Goal: Information Seeking & Learning: Learn about a topic

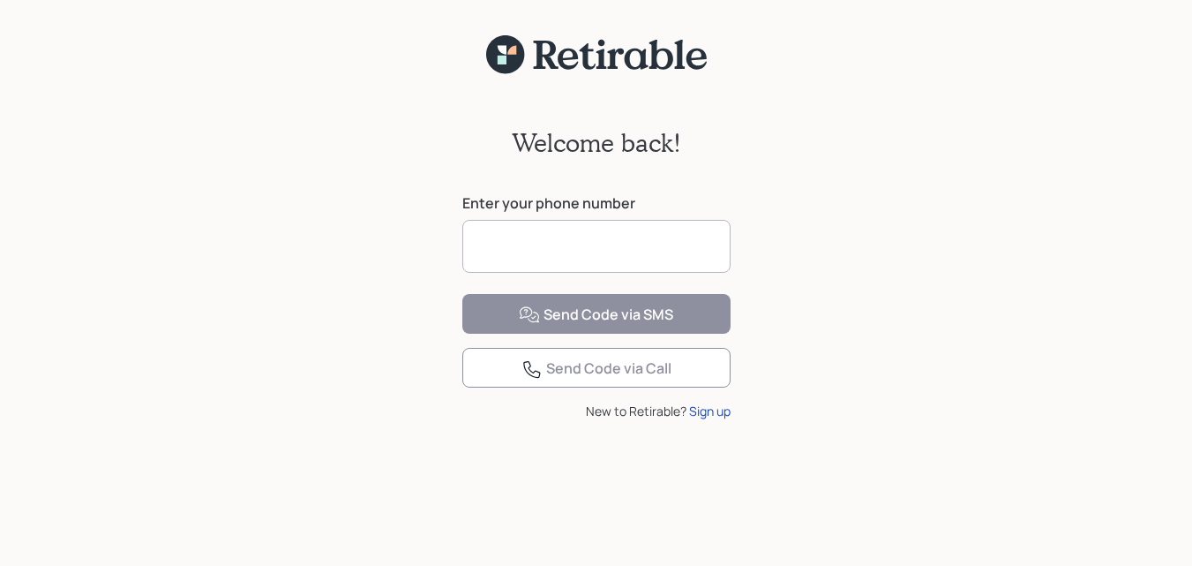
click at [623, 258] on input at bounding box center [596, 246] width 268 height 53
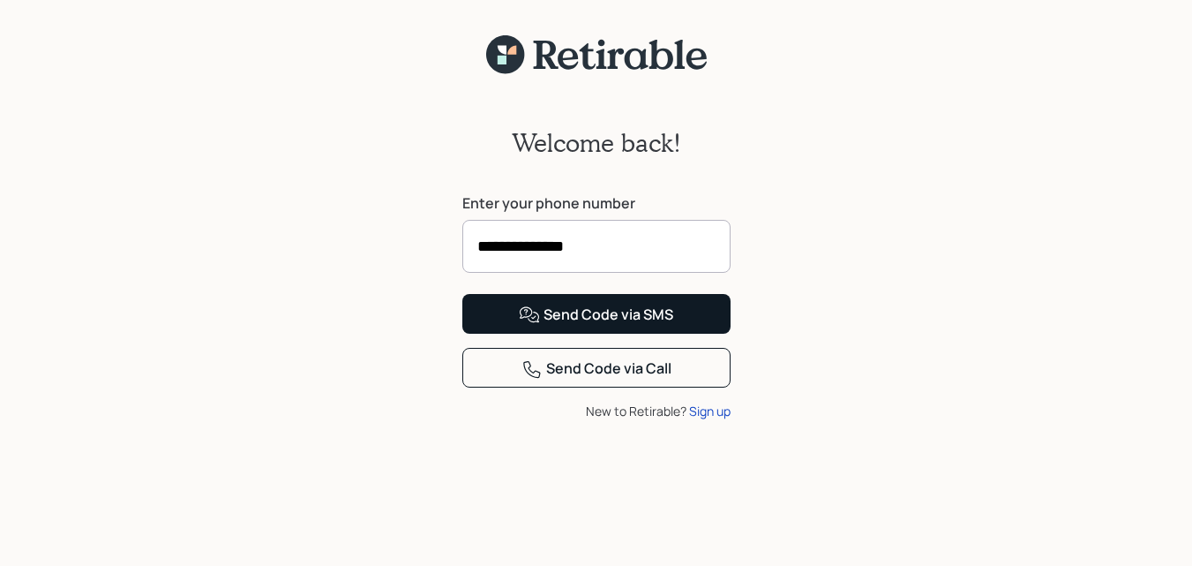
type input "**********"
click at [575, 326] on div "Send Code via SMS" at bounding box center [596, 314] width 154 height 21
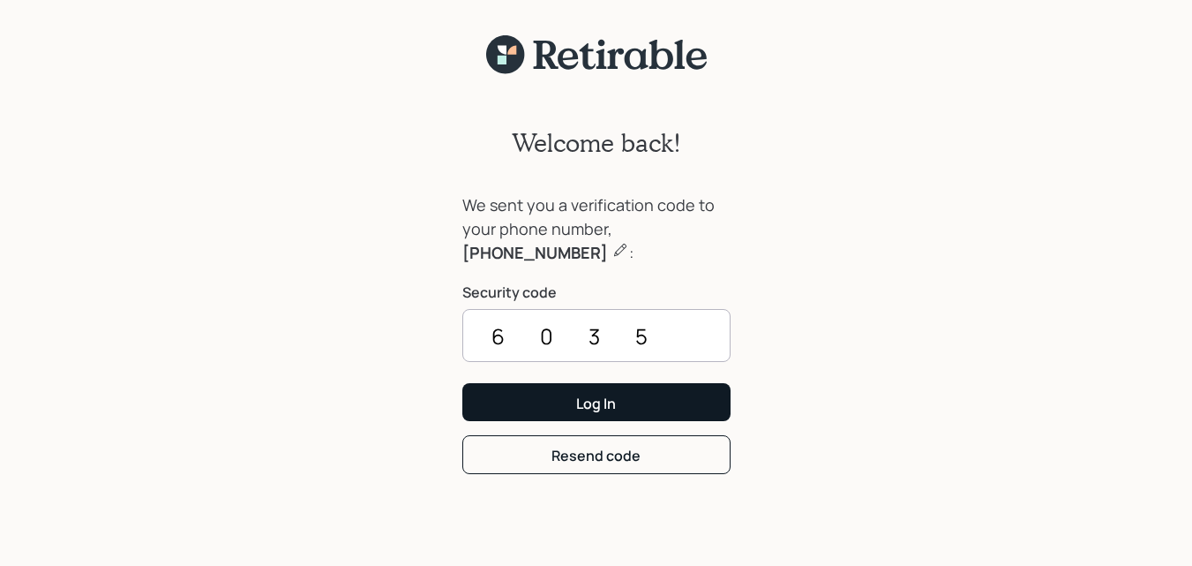
type input "6035"
click at [599, 402] on div "Log In" at bounding box center [596, 403] width 40 height 19
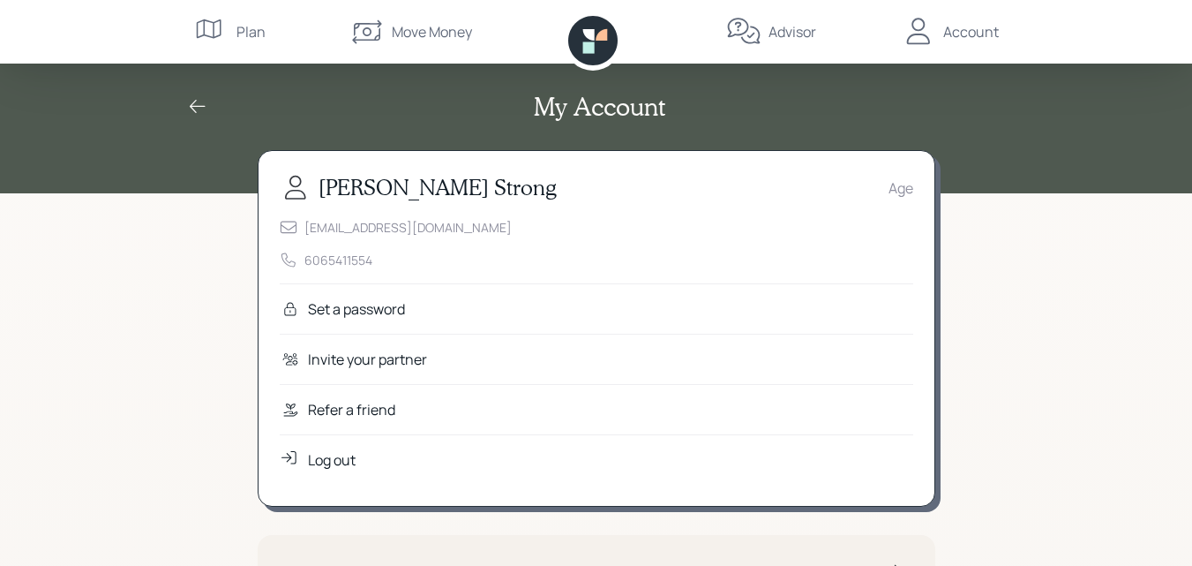
click at [890, 191] on div "Age" at bounding box center [901, 187] width 25 height 21
click at [243, 32] on div "Plan" at bounding box center [251, 31] width 29 height 21
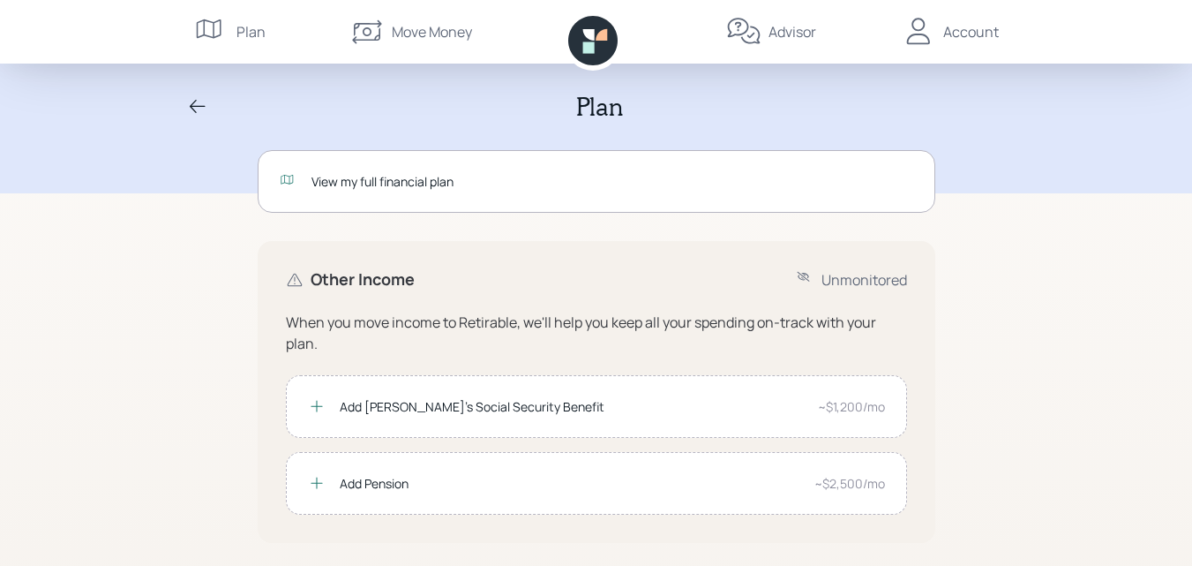
click at [774, 28] on div "Advisor" at bounding box center [793, 31] width 48 height 21
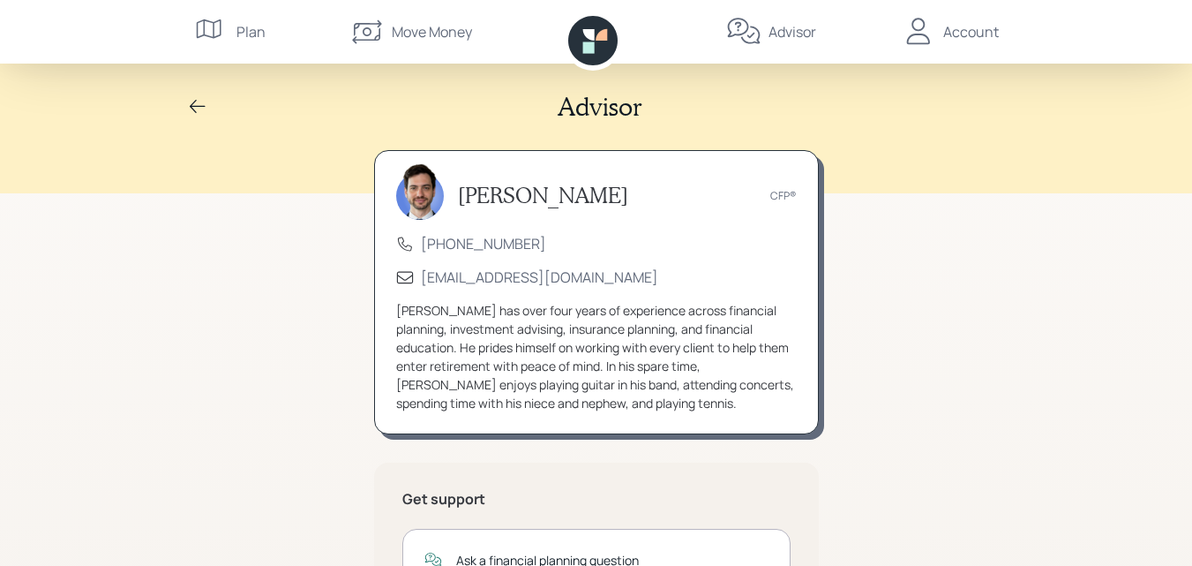
click at [948, 28] on div "Account" at bounding box center [971, 31] width 56 height 21
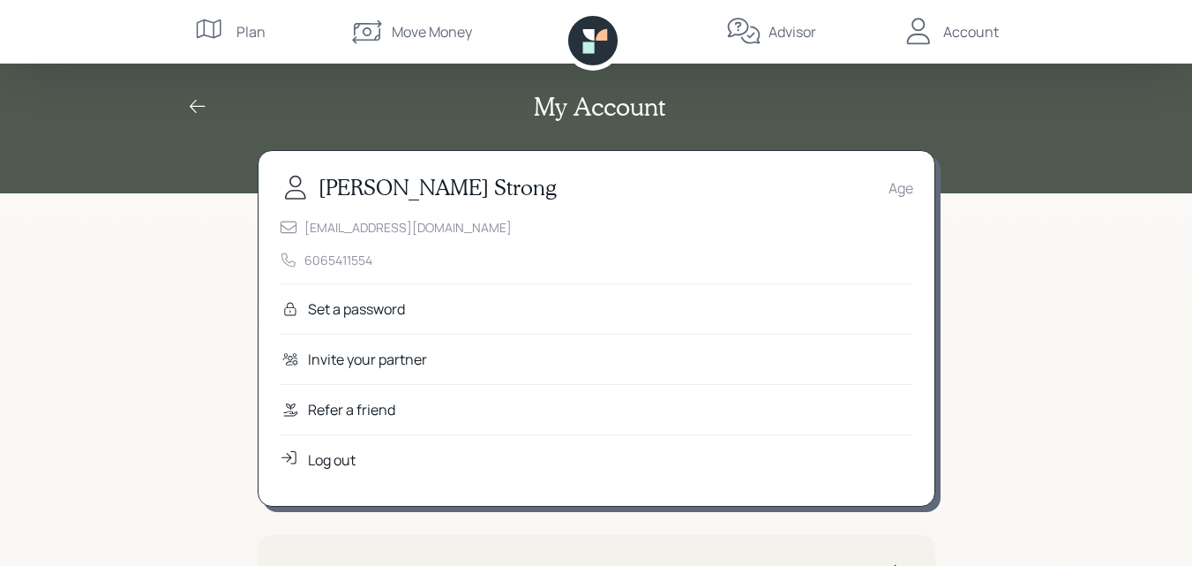
click at [396, 29] on div "Move Money" at bounding box center [432, 31] width 80 height 21
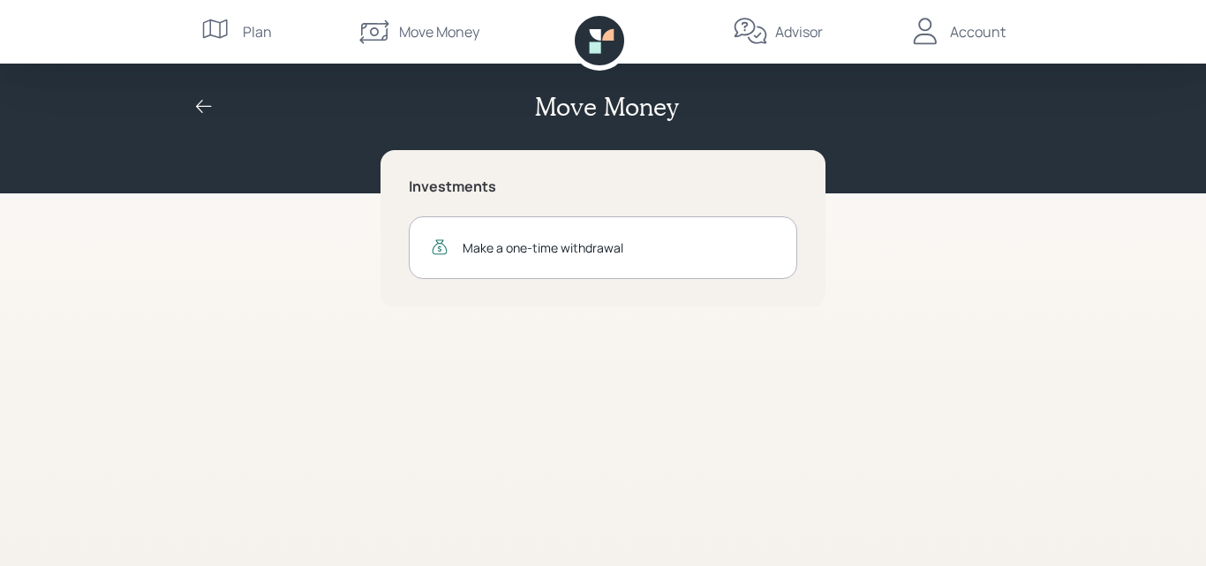
click at [255, 34] on div "Plan" at bounding box center [257, 31] width 29 height 21
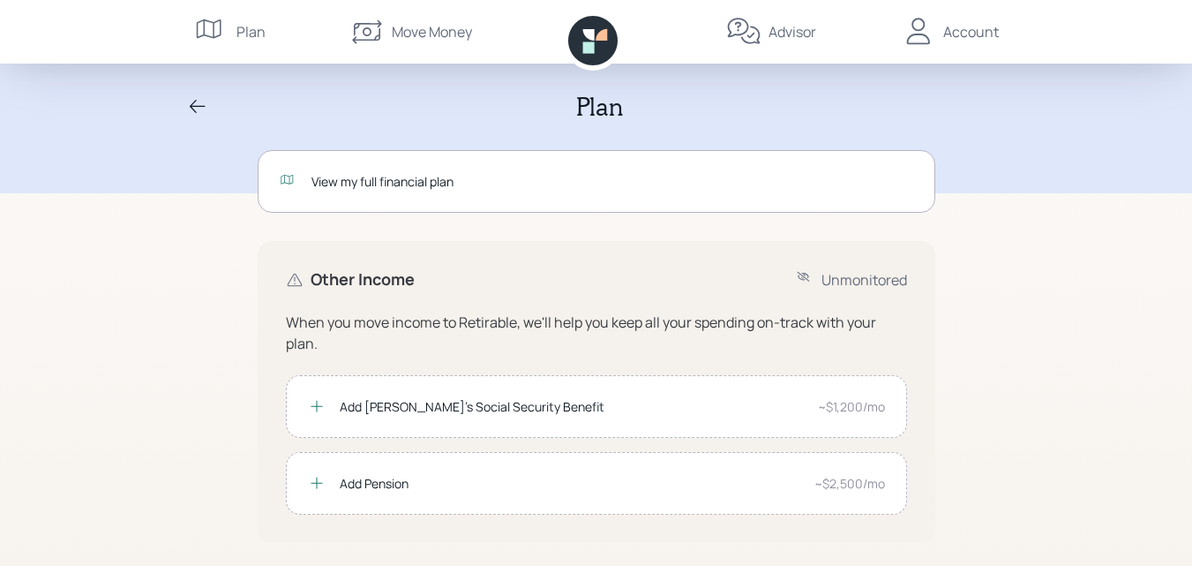
click at [395, 179] on div "View my full financial plan" at bounding box center [613, 181] width 602 height 19
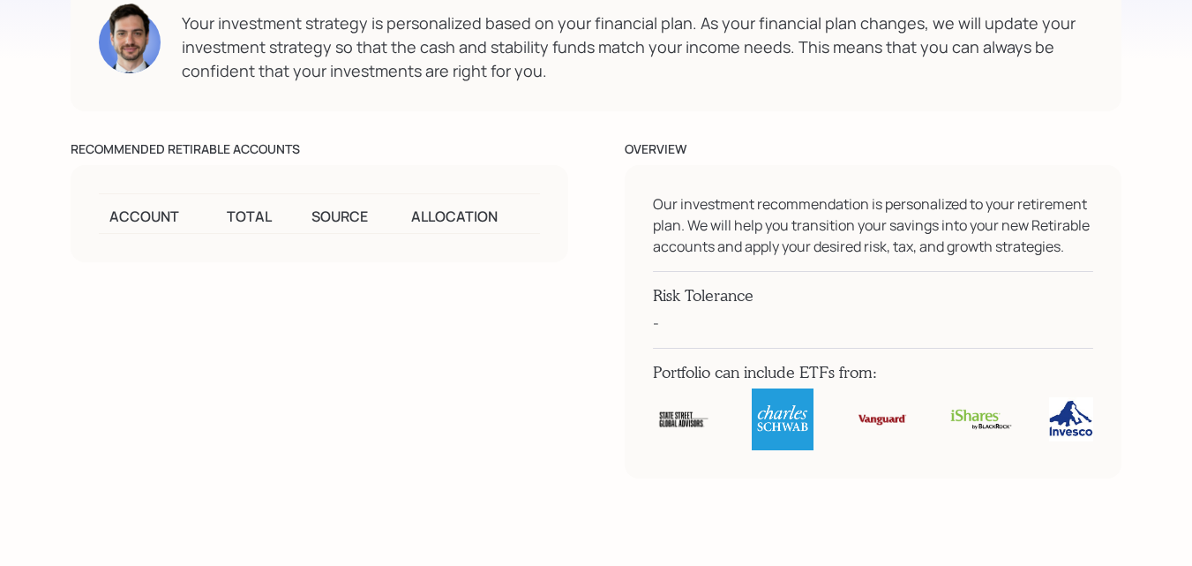
scroll to position [5414, 0]
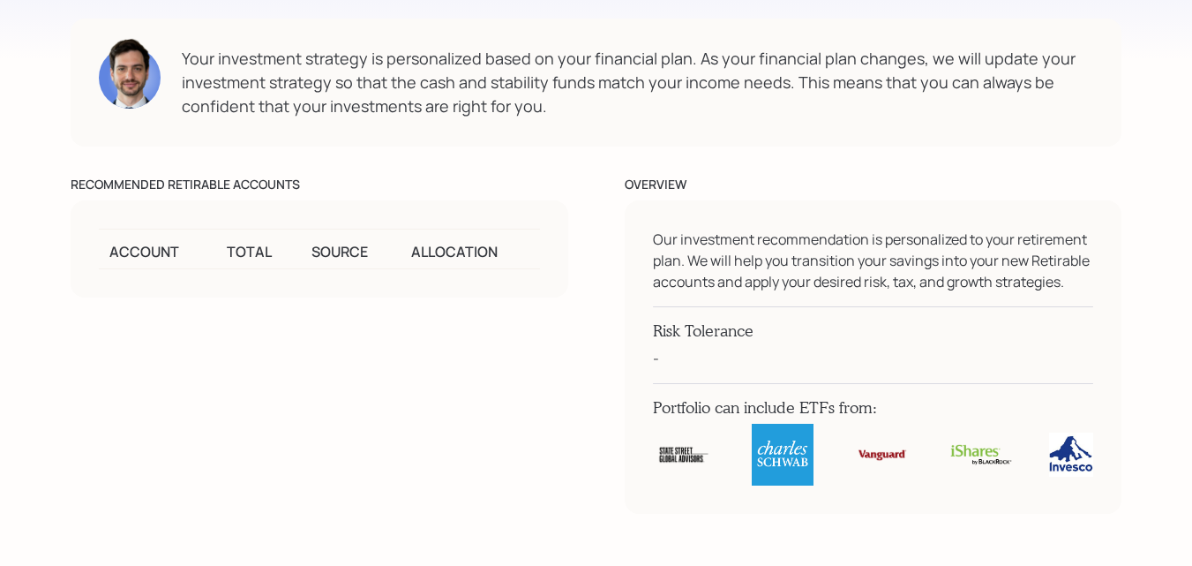
click at [800, 361] on div "-" at bounding box center [873, 358] width 441 height 21
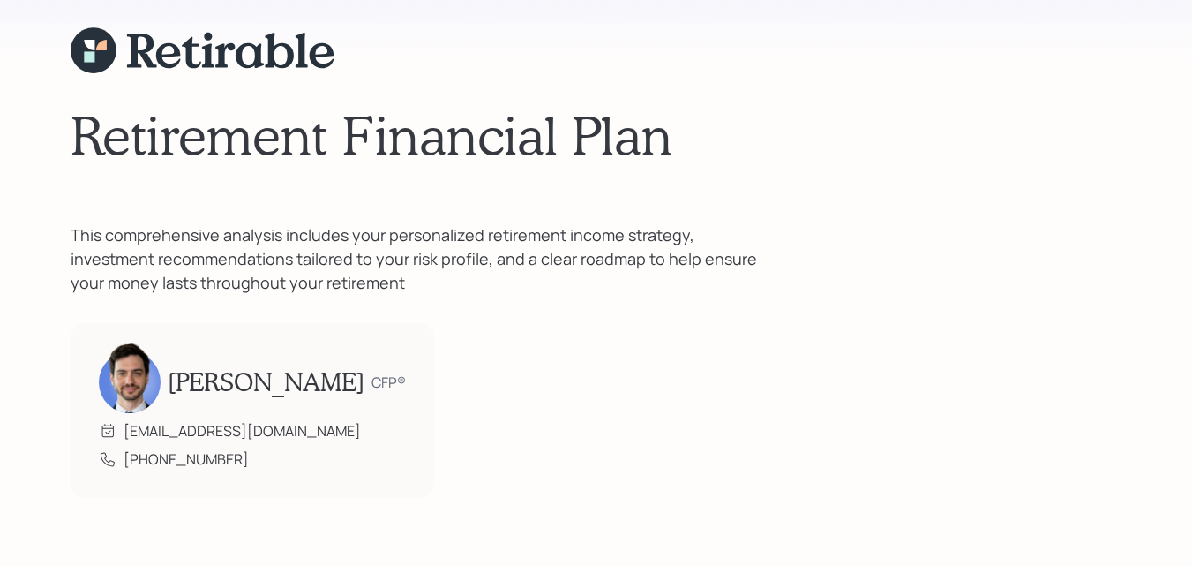
scroll to position [0, 0]
